Goal: Task Accomplishment & Management: Manage account settings

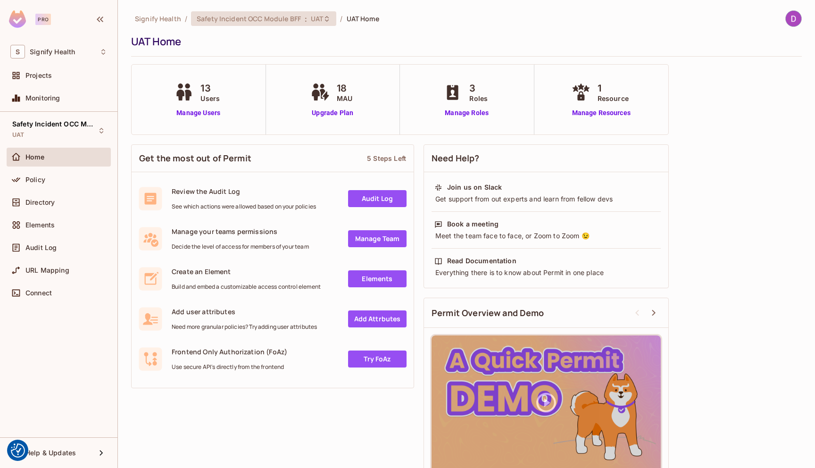
click at [240, 21] on span "Safety Incident OCC Module BFF" at bounding box center [249, 18] width 104 height 9
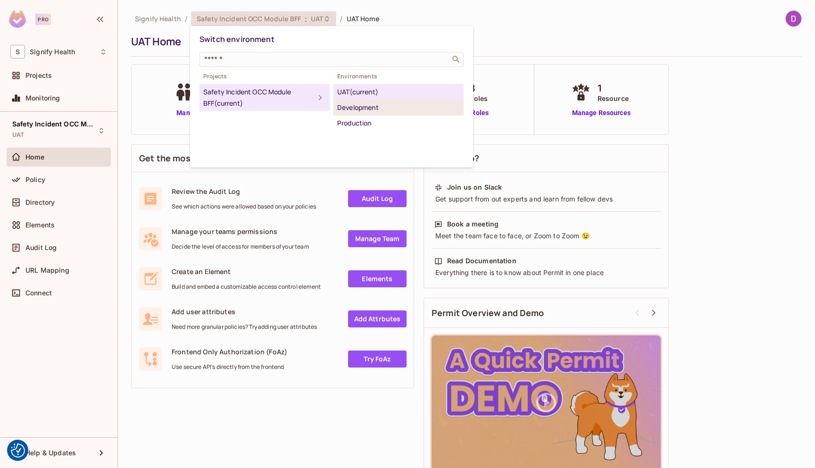
click at [354, 110] on div "Development" at bounding box center [398, 107] width 123 height 11
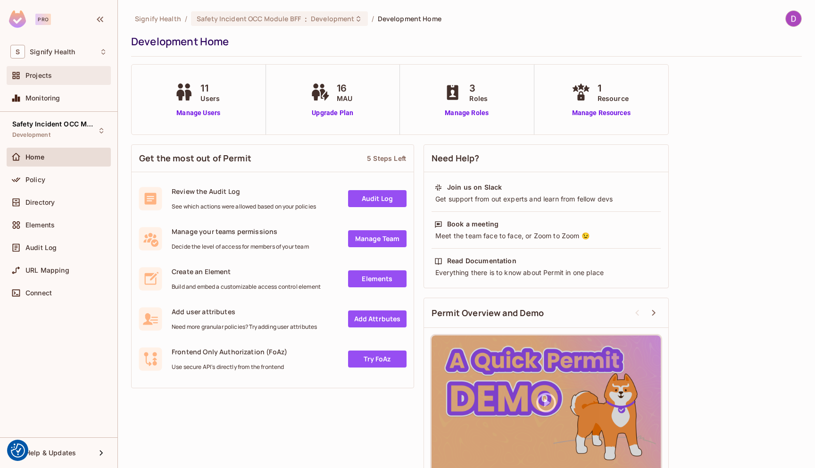
click at [36, 78] on span "Projects" at bounding box center [38, 76] width 26 height 8
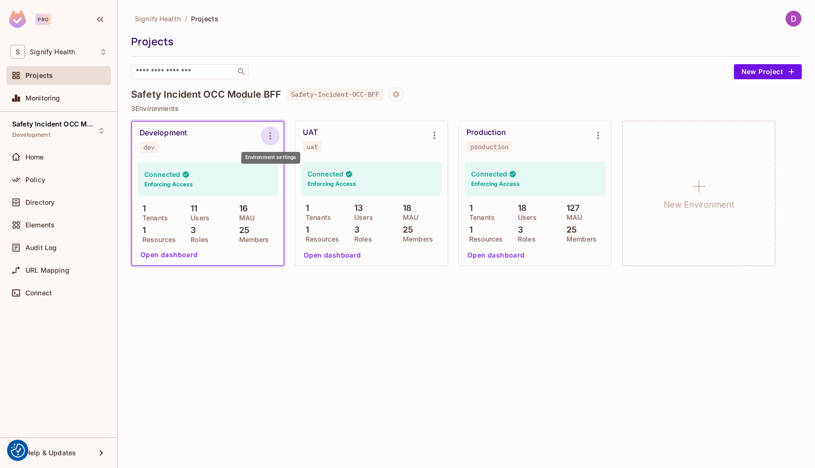
click at [269, 135] on icon "Environment settings" at bounding box center [270, 135] width 11 height 11
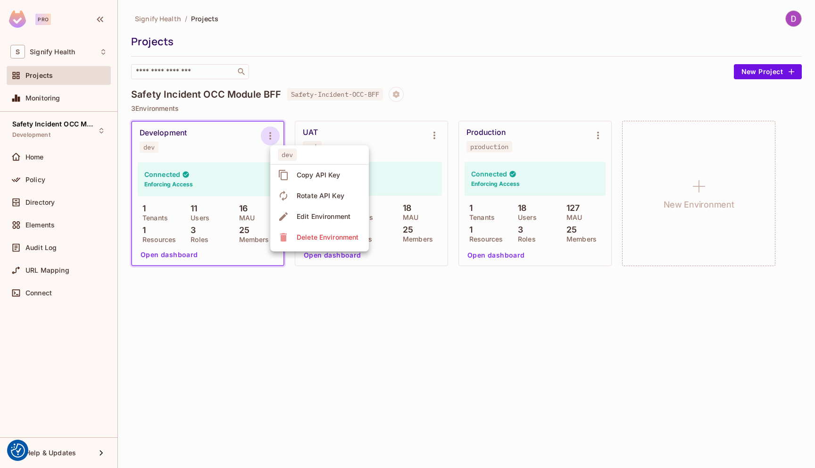
click at [308, 176] on div "Copy API Key" at bounding box center [319, 174] width 44 height 9
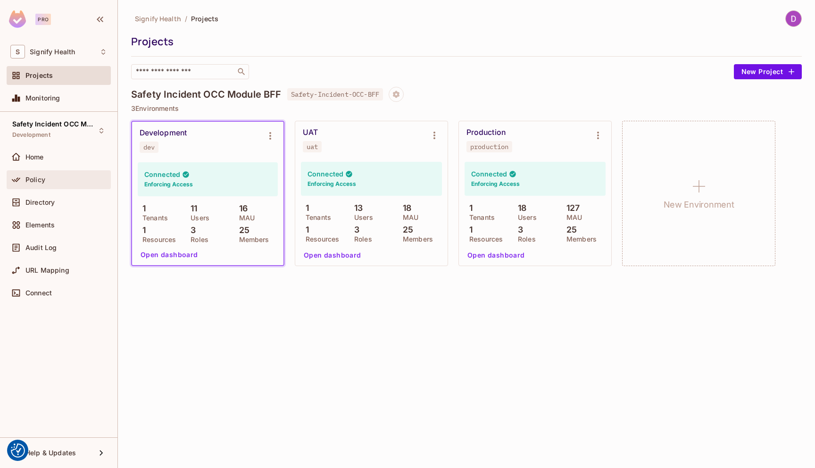
click at [38, 181] on span "Policy" at bounding box center [35, 180] width 20 height 8
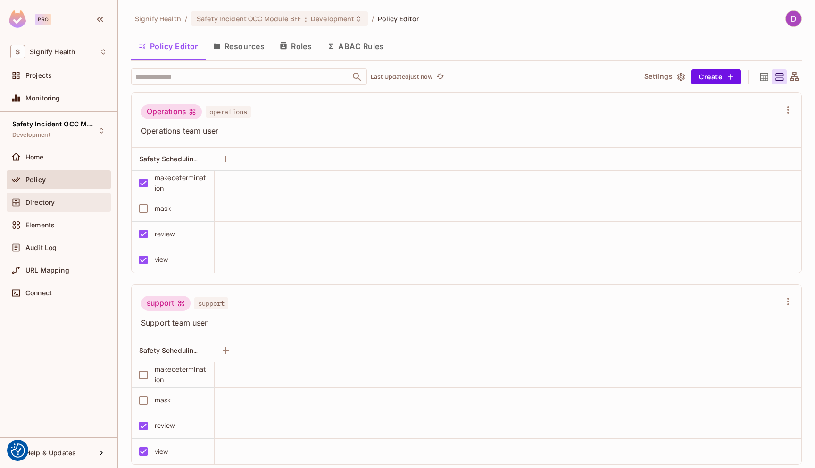
click at [34, 201] on span "Directory" at bounding box center [39, 203] width 29 height 8
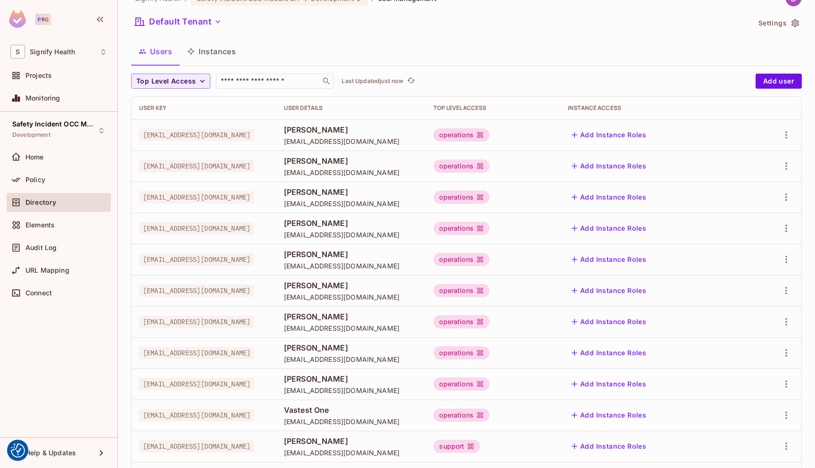
scroll to position [23, 0]
